Goal: Browse casually

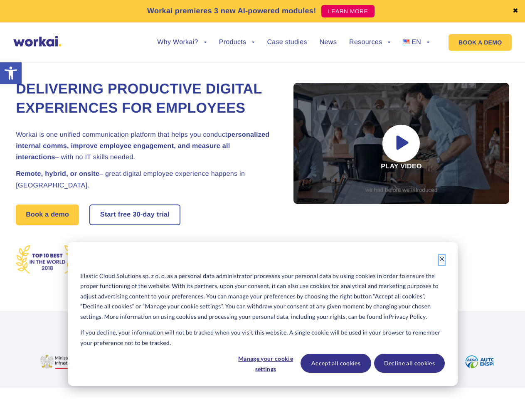
click at [442, 260] on icon "Dismiss cookie banner" at bounding box center [442, 259] width 6 height 6
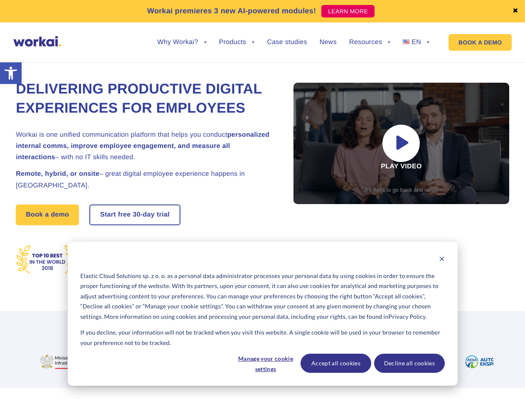
click at [265, 363] on img at bounding box center [242, 361] width 77 height 15
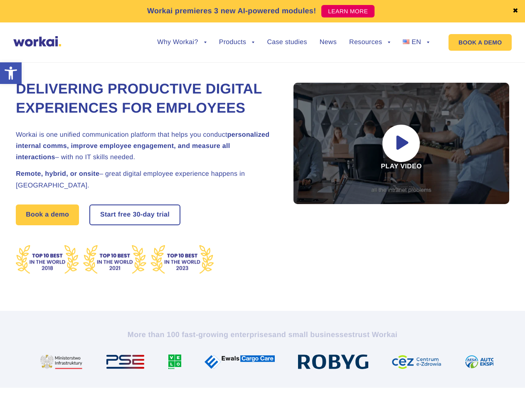
click at [335, 363] on img at bounding box center [336, 361] width 77 height 15
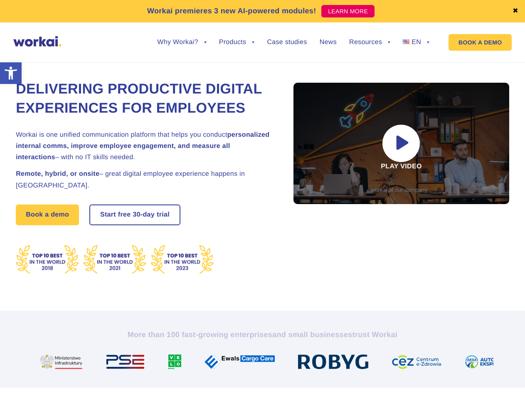
click at [409, 363] on img at bounding box center [419, 361] width 57 height 15
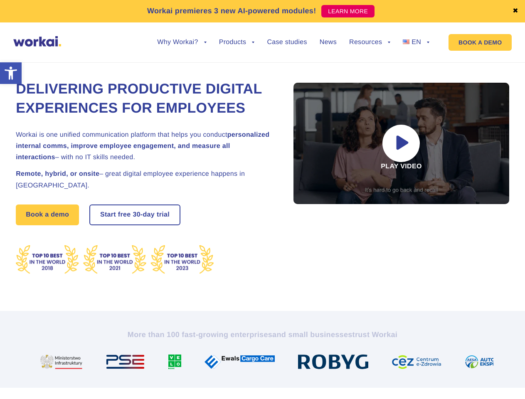
click at [515, 11] on link "✖" at bounding box center [515, 11] width 6 height 7
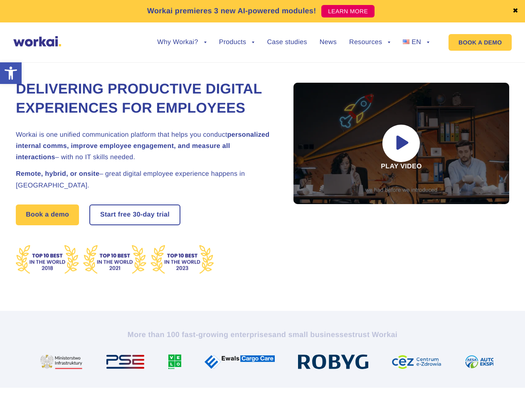
click at [182, 49] on div "Delivering Productive Digital Experiences for Employees Workai is one unified c…" at bounding box center [262, 177] width 493 height 267
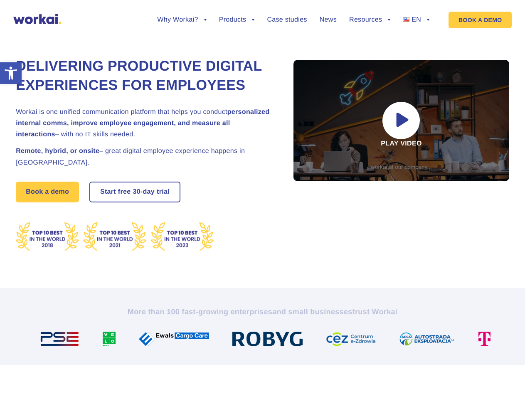
click at [182, 42] on div "Delivering Productive Digital Experiences for Employees Workai is one unified c…" at bounding box center [262, 154] width 493 height 267
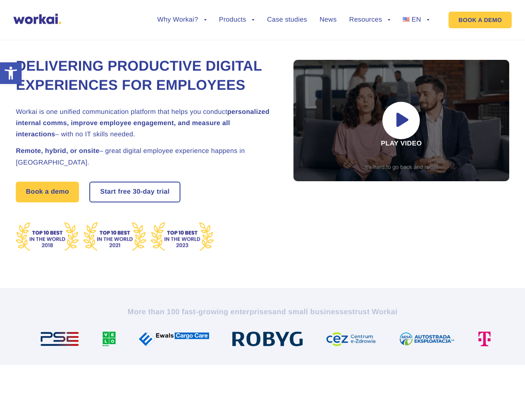
click at [237, 49] on div "Delivering Productive Digital Experiences for Employees Workai is one unified c…" at bounding box center [262, 154] width 493 height 267
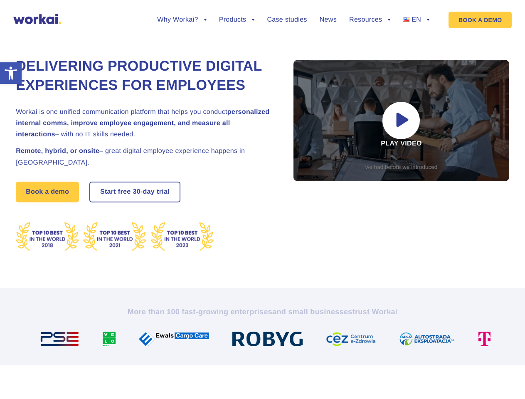
click at [369, 49] on div "Delivering Productive Digital Experiences for Employees Workai is one unified c…" at bounding box center [262, 154] width 493 height 267
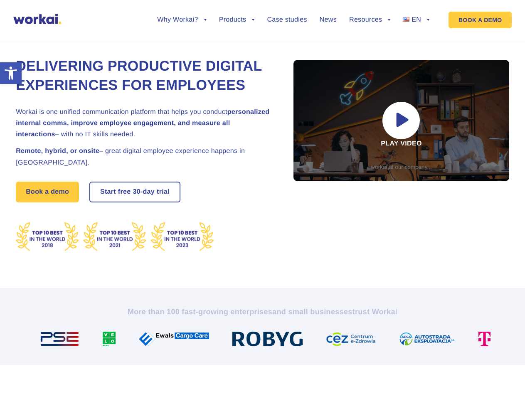
click at [369, 42] on div "Delivering Productive Digital Experiences for Employees Workai is one unified c…" at bounding box center [262, 154] width 493 height 267
